Goal: Transaction & Acquisition: Purchase product/service

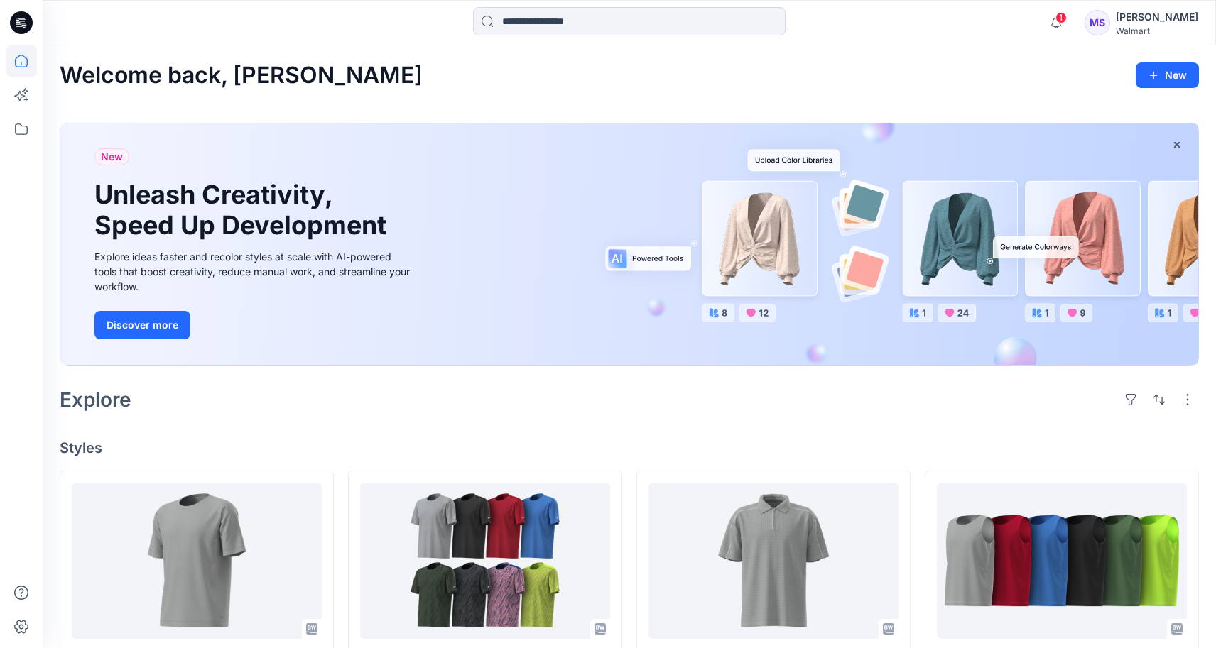
scroll to position [146, 0]
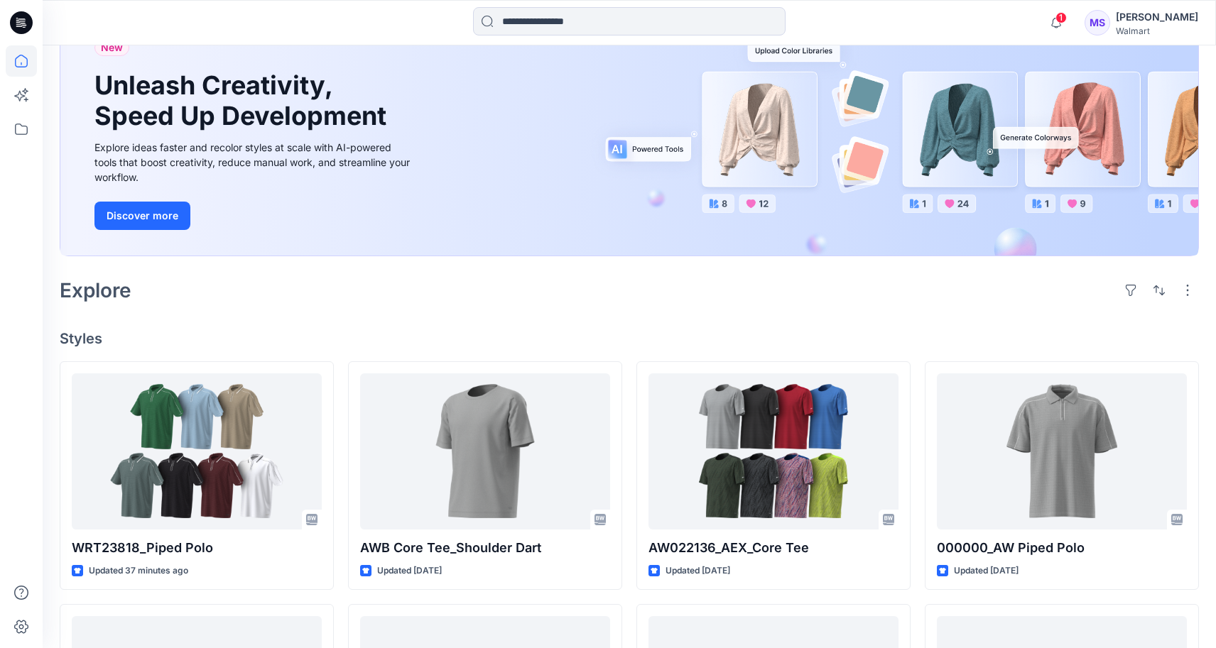
scroll to position [110, 0]
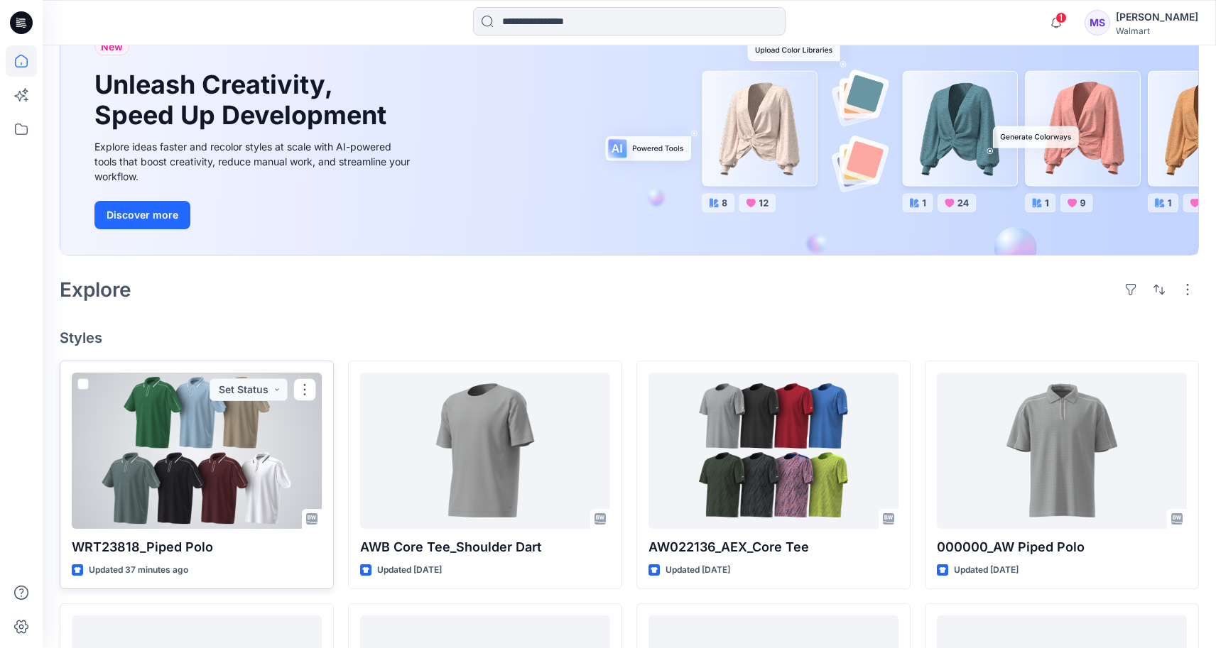
click at [229, 494] on div at bounding box center [197, 451] width 250 height 156
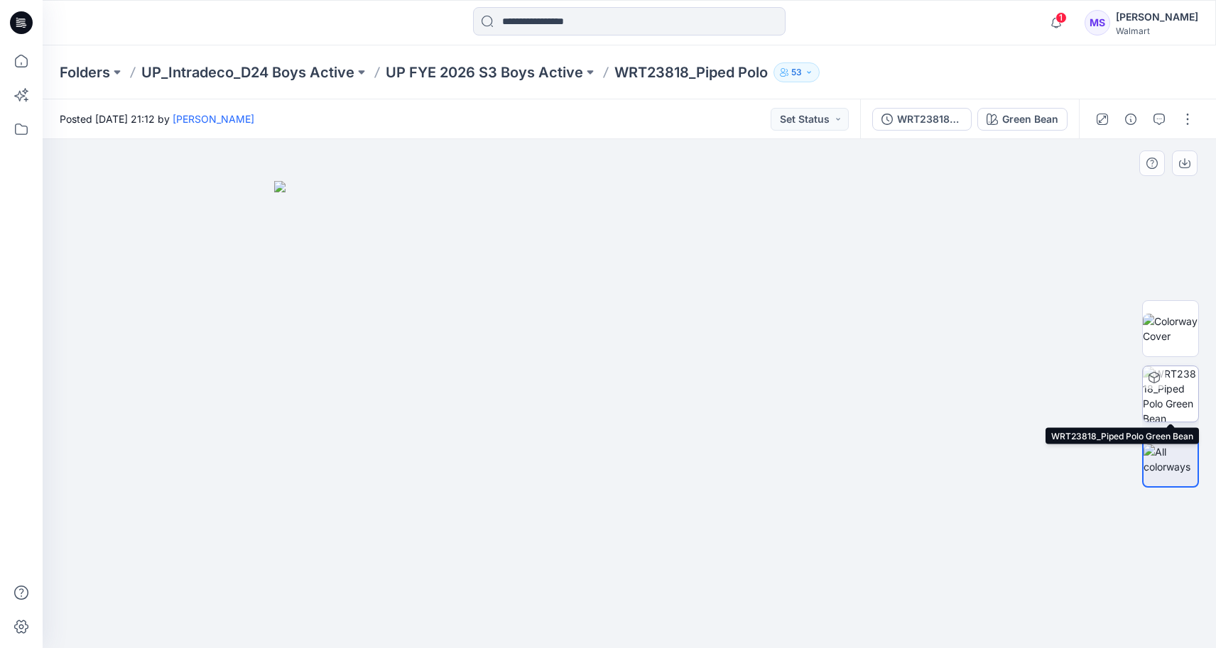
click at [1163, 386] on div at bounding box center [1154, 377] width 23 height 23
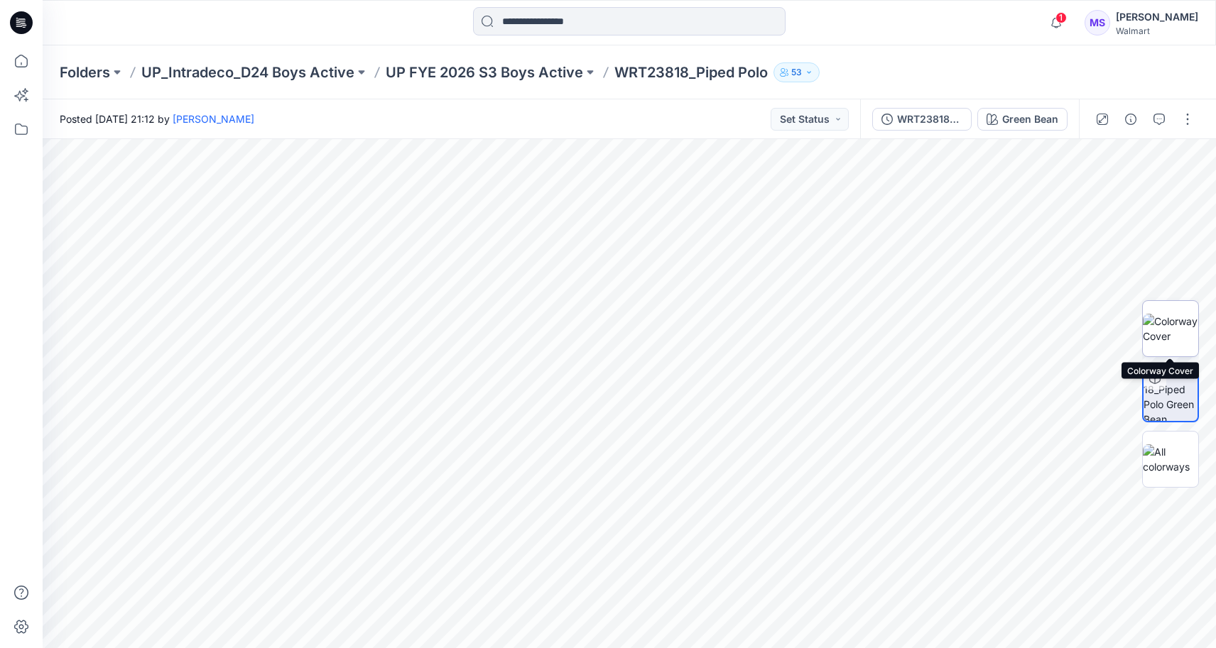
click at [1181, 317] on img at bounding box center [1170, 329] width 55 height 30
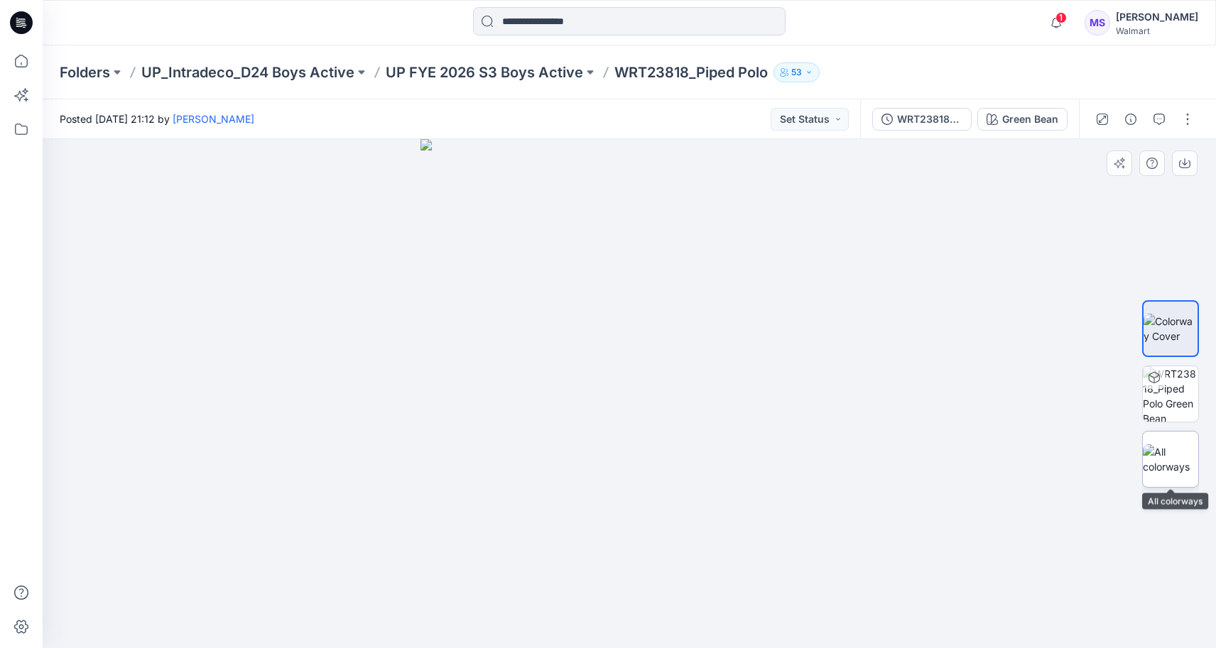
click at [1161, 455] on img at bounding box center [1170, 460] width 55 height 30
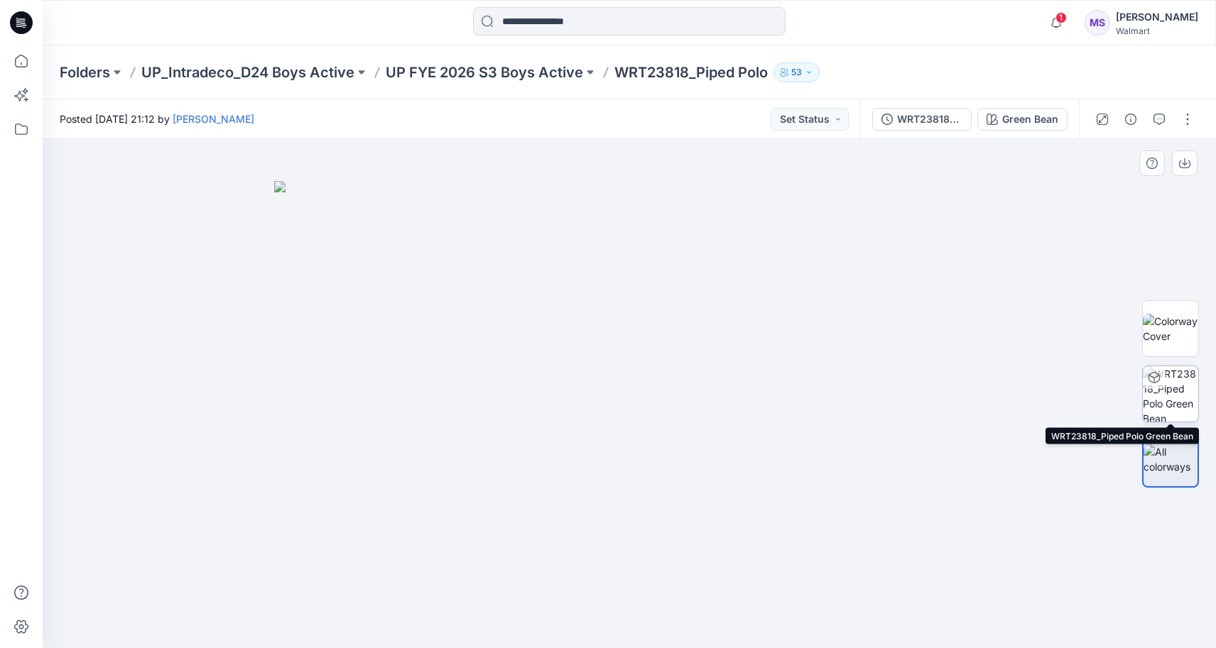
click at [1151, 376] on icon at bounding box center [1153, 377] width 11 height 11
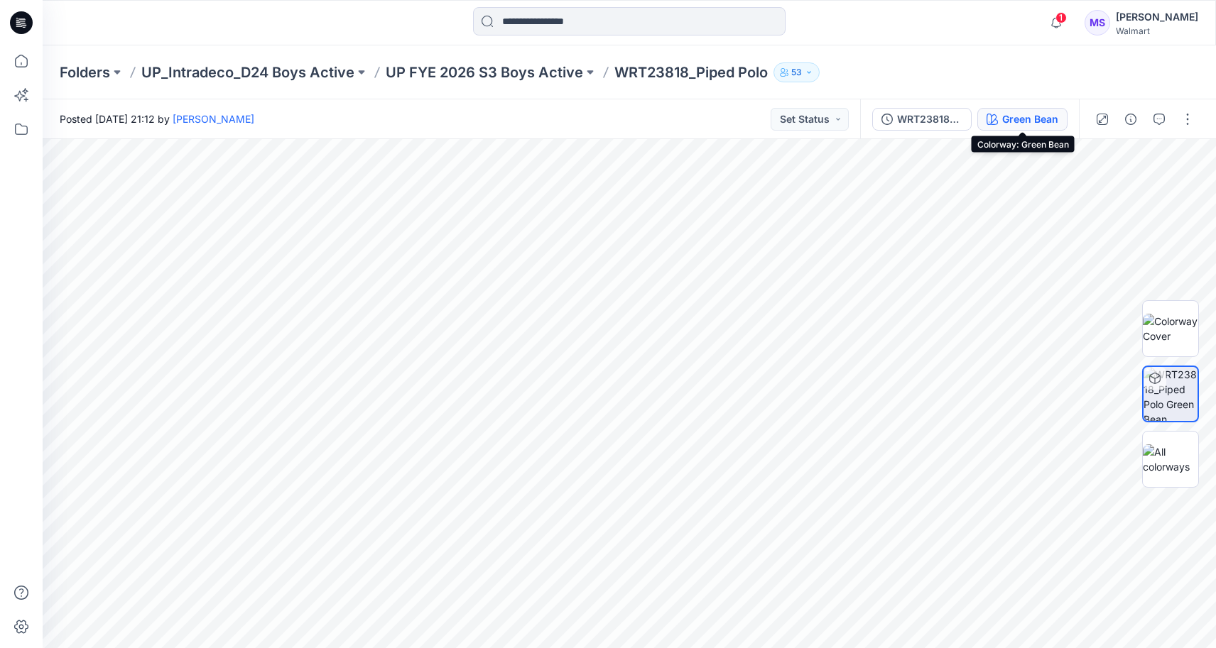
click at [1016, 114] on div "Green Bean" at bounding box center [1030, 119] width 56 height 16
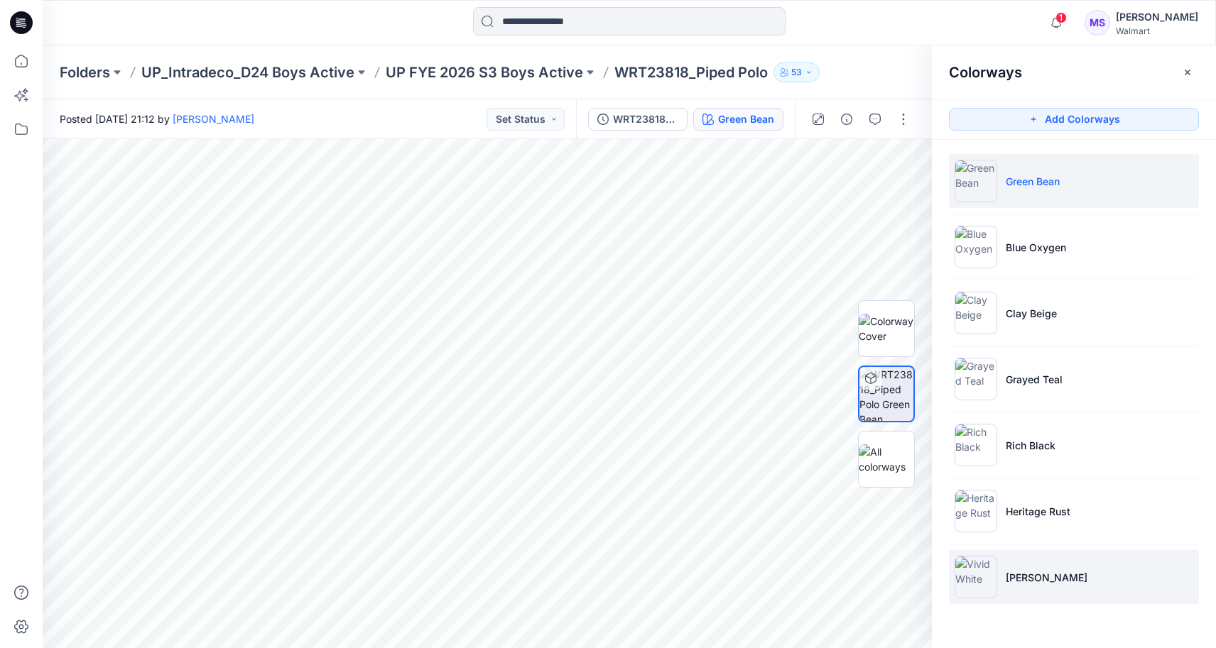
click at [1047, 599] on li "[PERSON_NAME]" at bounding box center [1074, 577] width 250 height 54
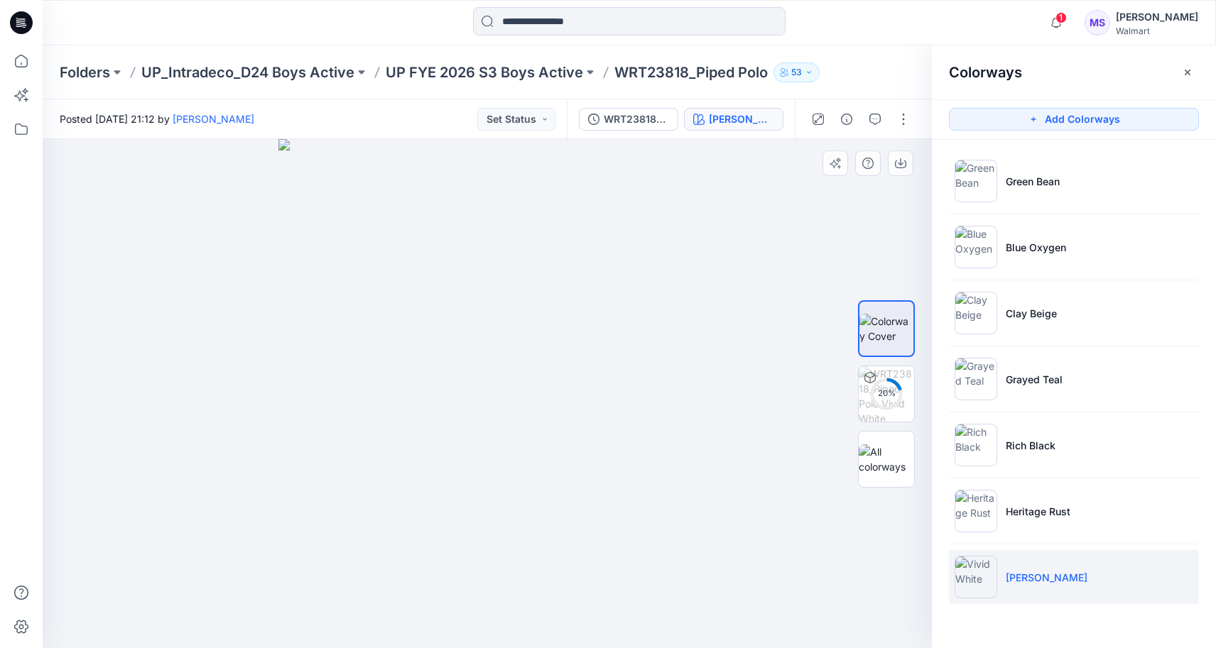
click at [658, 295] on img at bounding box center [487, 393] width 418 height 509
click at [871, 379] on icon at bounding box center [869, 377] width 11 height 11
